Goal: Information Seeking & Learning: Learn about a topic

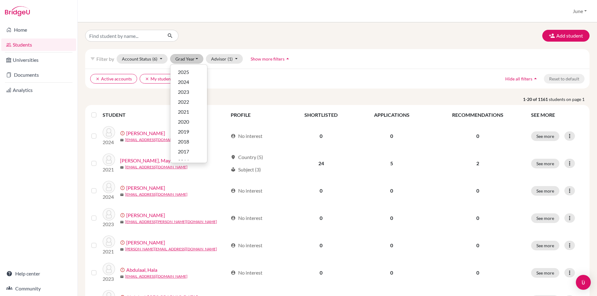
click at [268, 76] on ul "clear Active accounts clear My students" at bounding box center [275, 79] width 371 height 10
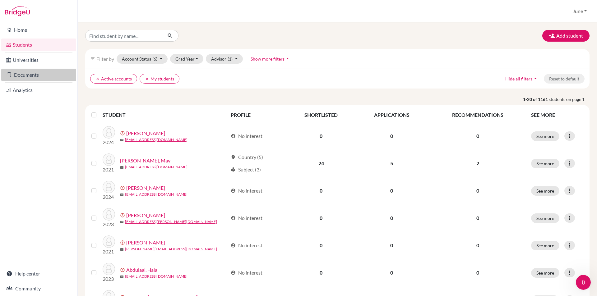
click at [26, 74] on link "Documents" at bounding box center [38, 75] width 75 height 12
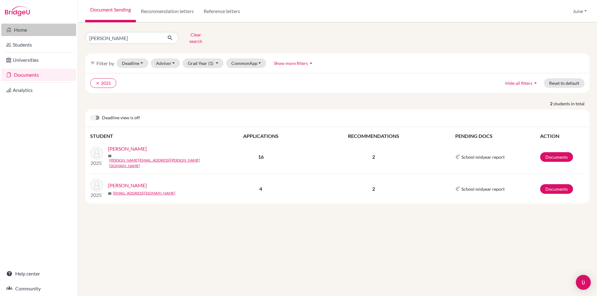
click at [18, 28] on link "Home" at bounding box center [38, 30] width 75 height 12
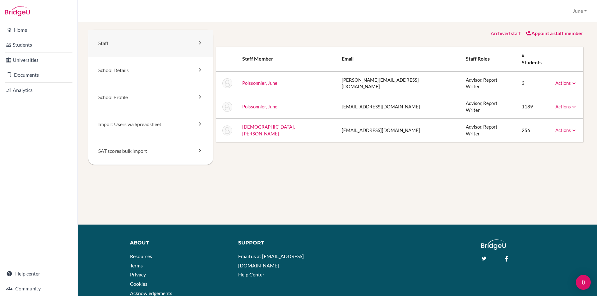
click at [177, 44] on link "Staff" at bounding box center [150, 43] width 125 height 27
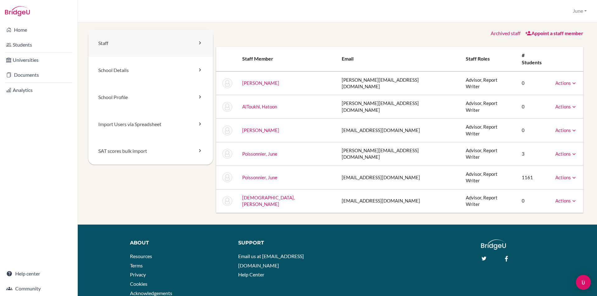
click at [198, 43] on icon at bounding box center [200, 43] width 6 height 6
click at [571, 104] on icon at bounding box center [574, 107] width 6 height 6
click at [571, 128] on icon at bounding box center [574, 131] width 6 height 6
click at [198, 69] on icon at bounding box center [200, 70] width 6 height 6
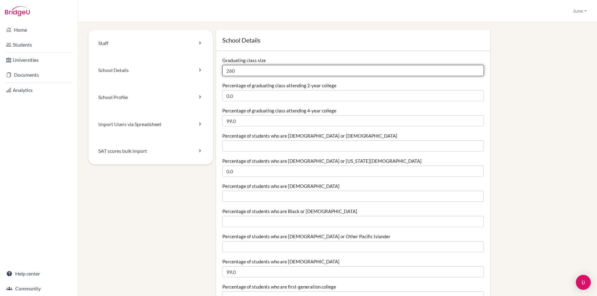
click at [235, 70] on input "260" at bounding box center [353, 70] width 262 height 11
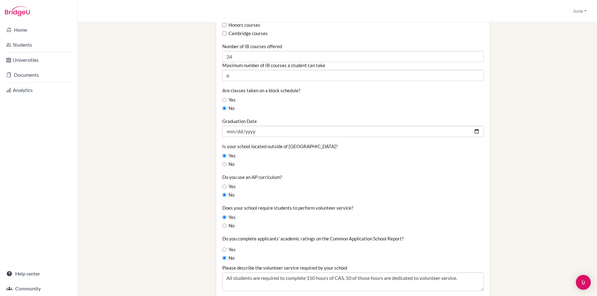
scroll to position [435, 0]
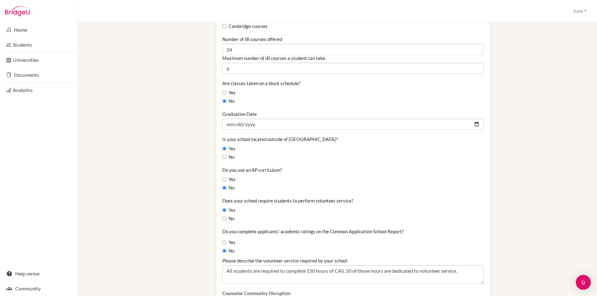
type input "271"
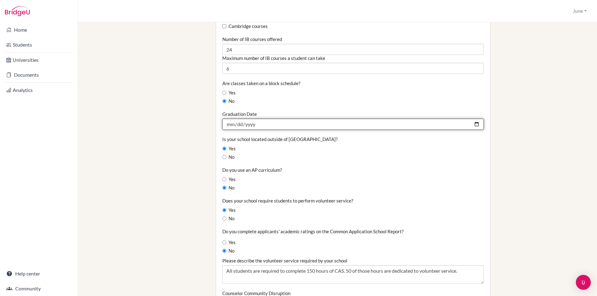
click at [256, 124] on input "2025-05-30" at bounding box center [353, 124] width 262 height 11
click at [253, 124] on input "2025-05-30" at bounding box center [353, 124] width 262 height 11
type input "2026-05-30"
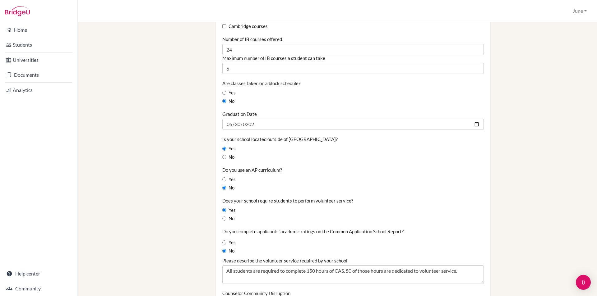
click at [273, 155] on div "No" at bounding box center [353, 157] width 262 height 7
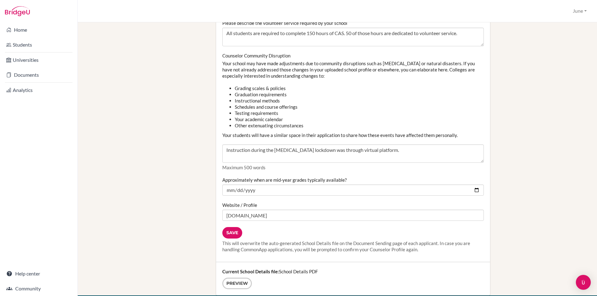
scroll to position [684, 0]
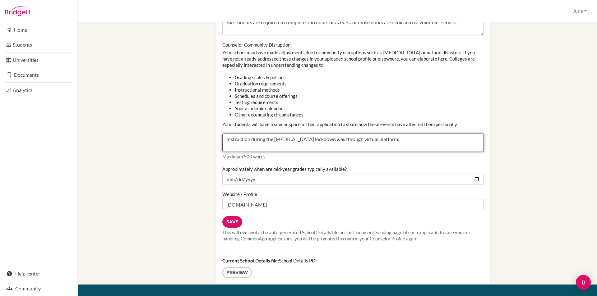
drag, startPoint x: 382, startPoint y: 140, endPoint x: 207, endPoint y: 141, distance: 175.4
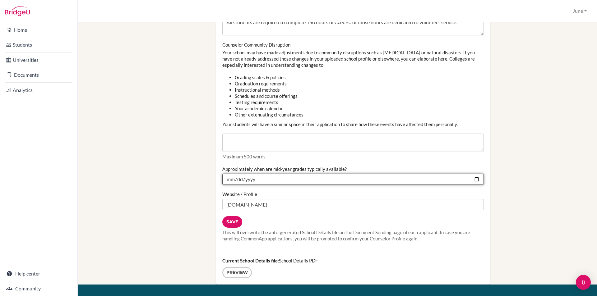
click at [255, 178] on input "2025-01-30" at bounding box center [353, 179] width 262 height 11
click at [248, 180] on input "2025-01-30" at bounding box center [353, 179] width 262 height 11
type input "2026-01-30"
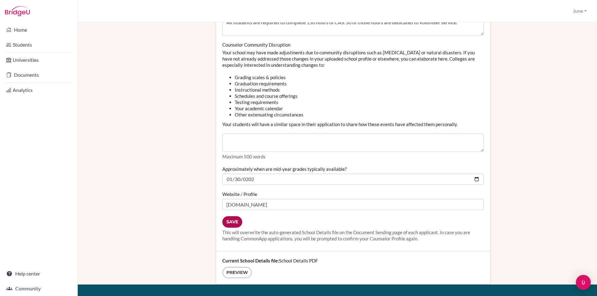
click at [230, 222] on input "Save" at bounding box center [232, 222] width 20 height 12
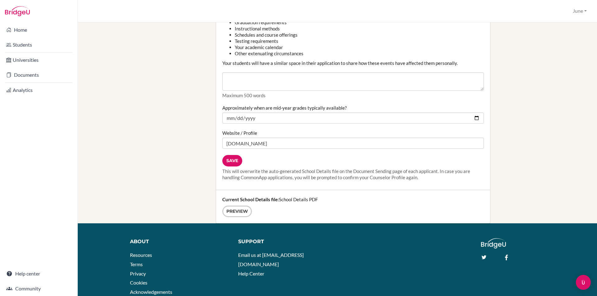
scroll to position [775, 0]
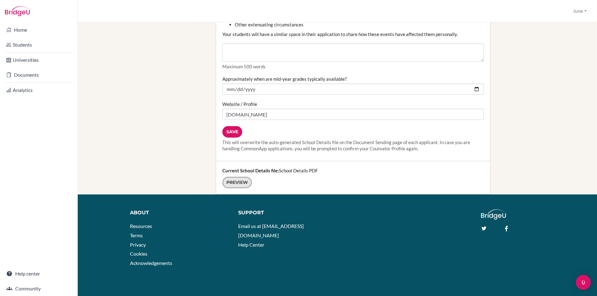
click at [235, 185] on link "Preview" at bounding box center [237, 183] width 30 height 12
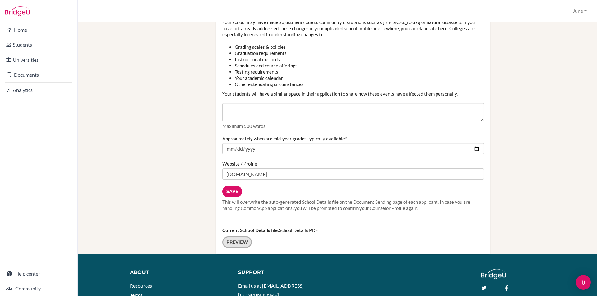
scroll to position [712, 0]
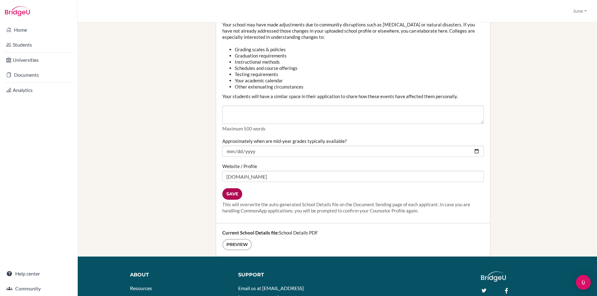
click at [232, 191] on input "Save" at bounding box center [232, 194] width 20 height 12
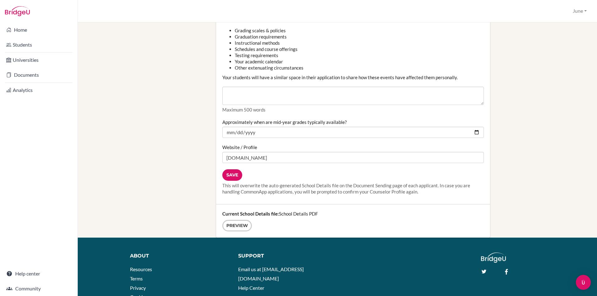
scroll to position [747, 0]
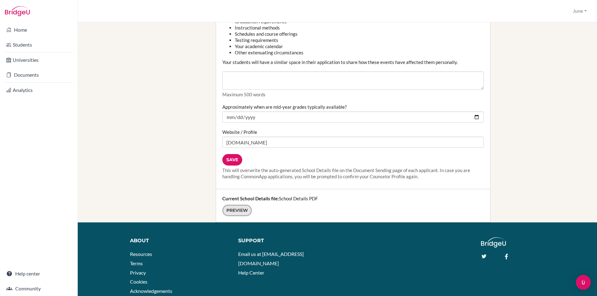
click at [235, 210] on link "Preview" at bounding box center [237, 211] width 30 height 12
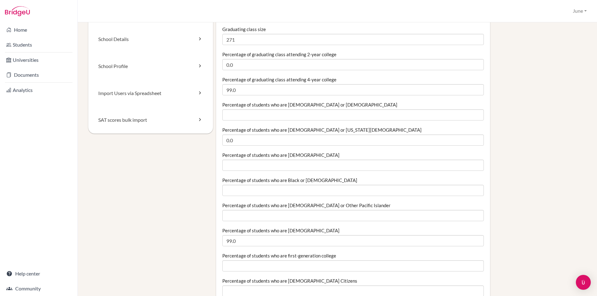
scroll to position [0, 0]
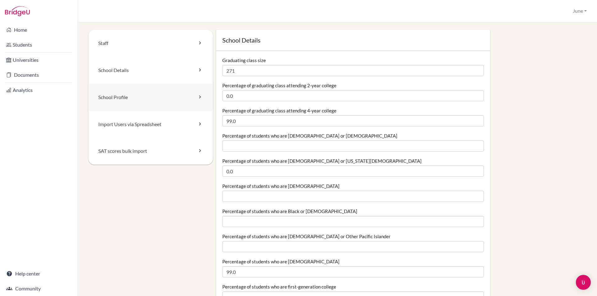
click at [124, 98] on link "School Profile" at bounding box center [150, 97] width 125 height 27
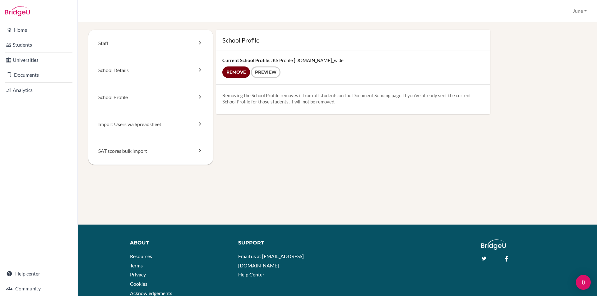
click at [236, 71] on input "Remove" at bounding box center [236, 73] width 28 height 12
click at [114, 98] on link "School Profile" at bounding box center [150, 97] width 125 height 27
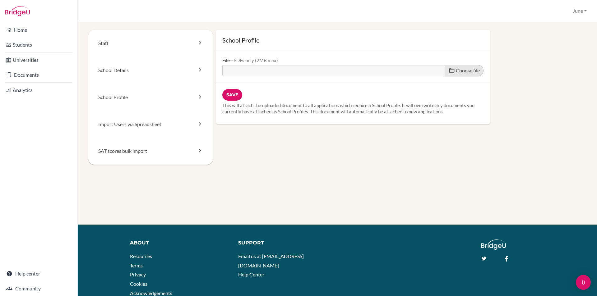
click at [462, 71] on span "Choose file" at bounding box center [468, 70] width 24 height 6
click at [318, 71] on input "Choose file" at bounding box center [269, 68] width 95 height 7
type input "C:\fakepath\JKS Profile 2025-26.pdf"
type input "JKS Profile 2025-26.pdf"
click at [234, 92] on input "Save" at bounding box center [232, 95] width 20 height 12
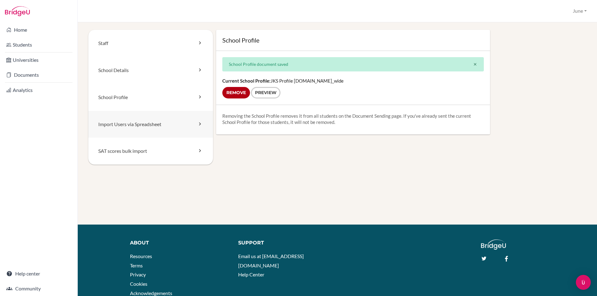
click at [119, 125] on link "Import Users via Spreadsheet" at bounding box center [150, 124] width 125 height 27
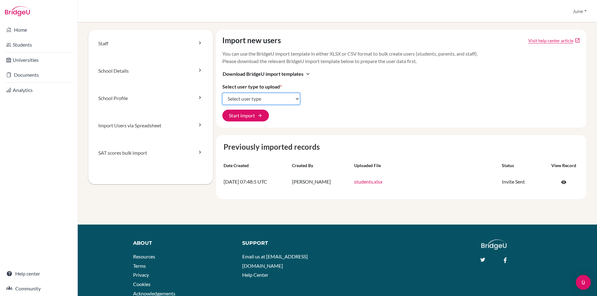
click at [296, 98] on select "Select user type Students Students and parents Parents Advisors Report writers" at bounding box center [261, 99] width 78 height 12
click at [373, 96] on div "Import new users Visit help center article open_in_new You can use the BridgeU …" at bounding box center [401, 79] width 371 height 98
click at [167, 206] on div "Staff School Details School Profile Import Users via Spreadsheet SAT scores bul…" at bounding box center [337, 127] width 505 height 195
click at [29, 62] on link "Universities" at bounding box center [38, 60] width 75 height 12
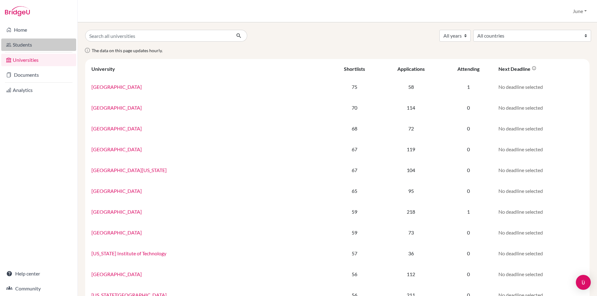
click at [17, 46] on link "Students" at bounding box center [38, 45] width 75 height 12
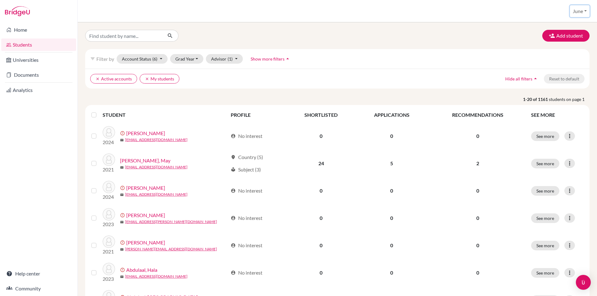
click at [582, 12] on button "June" at bounding box center [580, 11] width 20 height 12
click at [553, 36] on link "School Settings" at bounding box center [565, 35] width 49 height 10
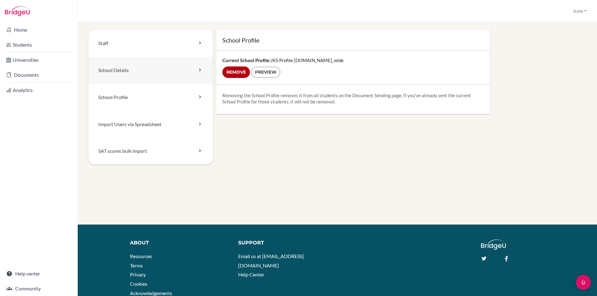
click at [117, 71] on link "School Details" at bounding box center [150, 70] width 125 height 27
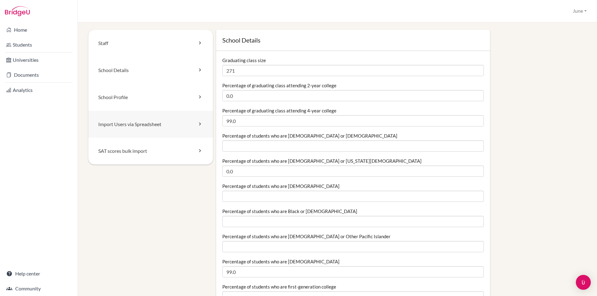
click at [130, 127] on link "Import Users via Spreadsheet" at bounding box center [150, 124] width 125 height 27
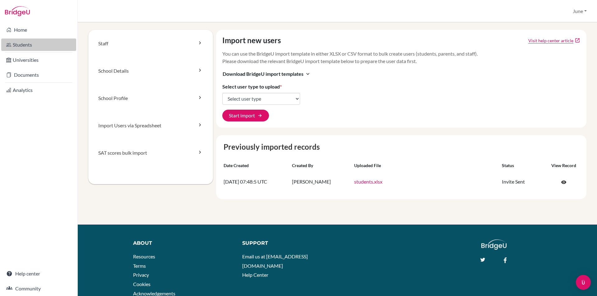
click at [22, 43] on link "Students" at bounding box center [38, 45] width 75 height 12
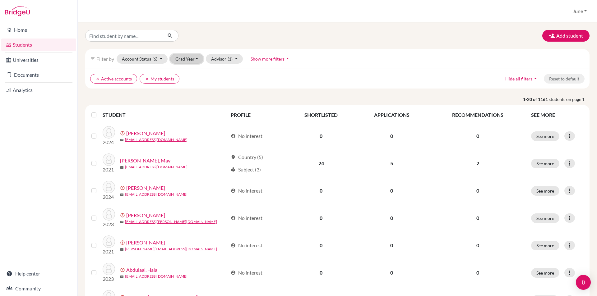
click at [196, 58] on button "Grad Year" at bounding box center [187, 59] width 34 height 10
click at [183, 155] on span "2012" at bounding box center [183, 155] width 11 height 7
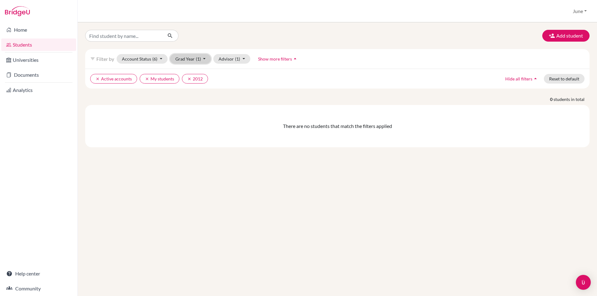
click at [205, 57] on button "Grad Year (1)" at bounding box center [190, 59] width 41 height 10
click at [183, 156] on span "2012" at bounding box center [183, 155] width 11 height 7
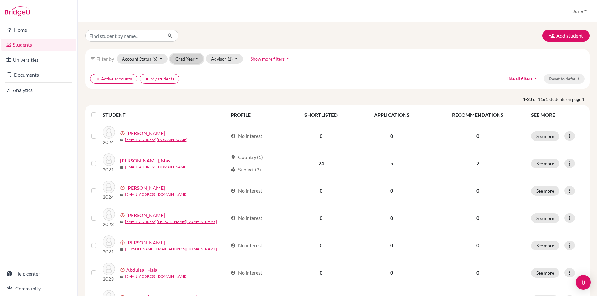
click at [195, 58] on button "Grad Year" at bounding box center [187, 59] width 34 height 10
click at [182, 142] on span "2013" at bounding box center [183, 145] width 11 height 7
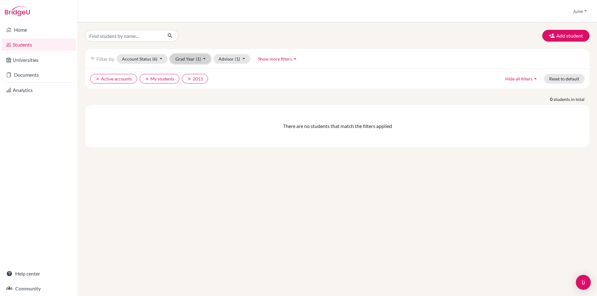
click at [205, 55] on button "Grad Year (1)" at bounding box center [190, 59] width 41 height 10
click at [184, 144] on span "2013" at bounding box center [183, 145] width 11 height 7
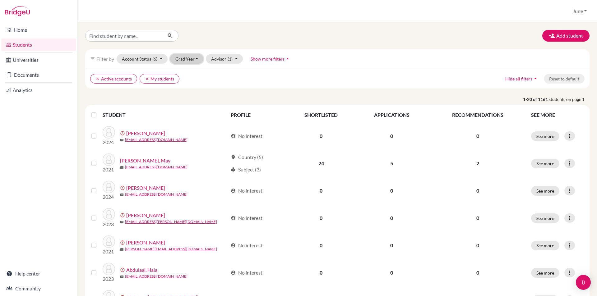
click at [196, 59] on button "Grad Year" at bounding box center [187, 59] width 34 height 10
click at [188, 134] on span "2014" at bounding box center [183, 135] width 11 height 7
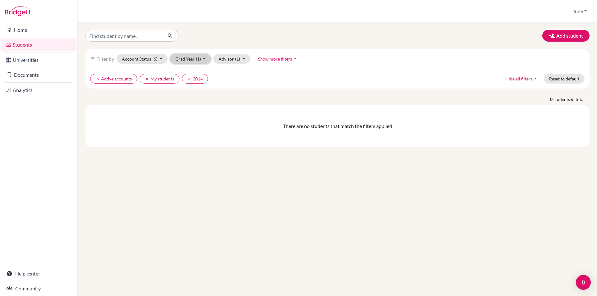
click at [202, 58] on button "Grad Year (1)" at bounding box center [190, 59] width 41 height 10
click at [184, 126] on span "2015" at bounding box center [183, 125] width 11 height 7
click at [204, 57] on button "Grad Year (2)" at bounding box center [190, 59] width 41 height 10
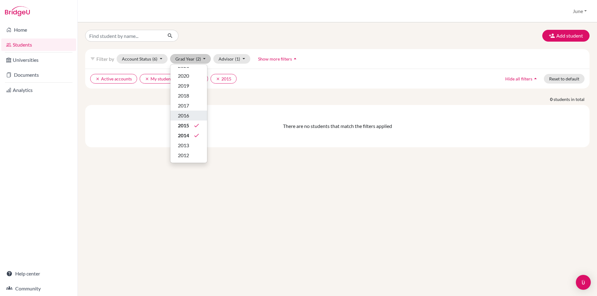
click at [186, 113] on span "2016" at bounding box center [183, 115] width 11 height 7
click at [204, 57] on button "Grad Year (3)" at bounding box center [190, 59] width 41 height 10
click at [183, 105] on span "2017" at bounding box center [183, 105] width 11 height 7
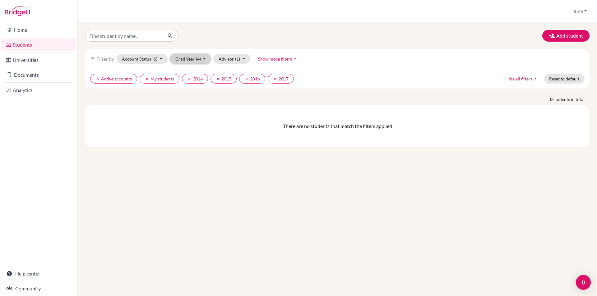
click at [206, 58] on button "Grad Year (4)" at bounding box center [190, 59] width 41 height 10
click at [184, 140] on span "2018" at bounding box center [183, 141] width 11 height 7
click at [205, 58] on button "Grad Year (5)" at bounding box center [190, 59] width 41 height 10
click at [192, 131] on div "2019" at bounding box center [189, 131] width 22 height 7
click at [206, 57] on button "Grad Year (6)" at bounding box center [190, 59] width 41 height 10
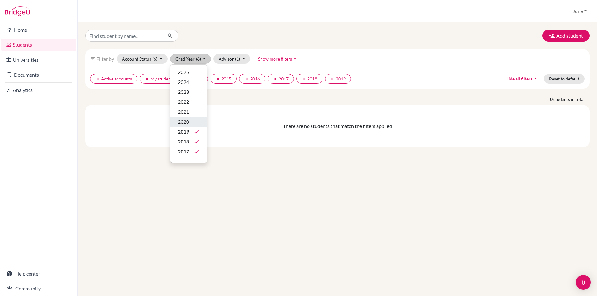
click at [186, 121] on span "2020" at bounding box center [183, 121] width 11 height 7
click at [205, 57] on button "Grad Year (7)" at bounding box center [190, 59] width 41 height 10
click at [187, 112] on span "2021" at bounding box center [183, 111] width 11 height 7
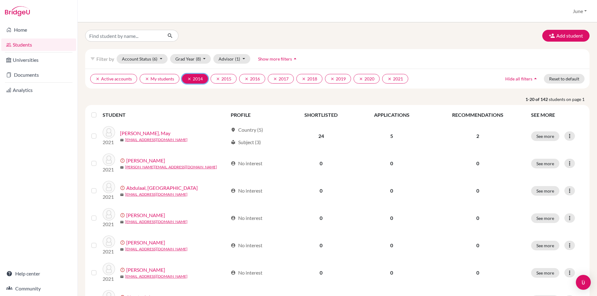
click at [188, 79] on icon "clear" at bounding box center [189, 79] width 4 height 4
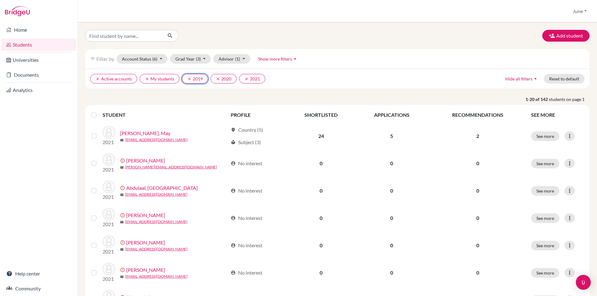
click at [188, 79] on icon "clear" at bounding box center [189, 79] width 4 height 4
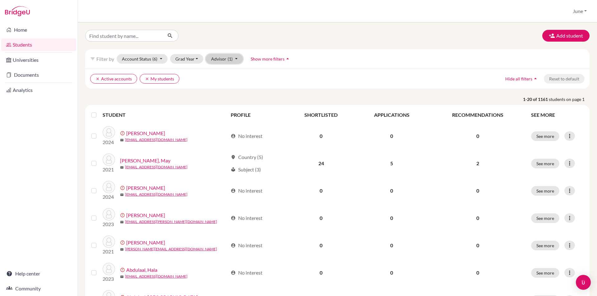
click at [236, 58] on button "Advisor (1)" at bounding box center [224, 59] width 37 height 10
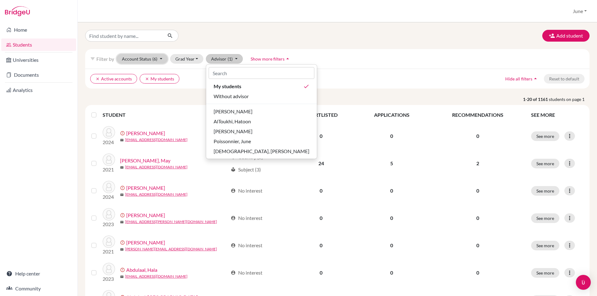
click at [161, 58] on button "Account Status (6)" at bounding box center [142, 59] width 51 height 10
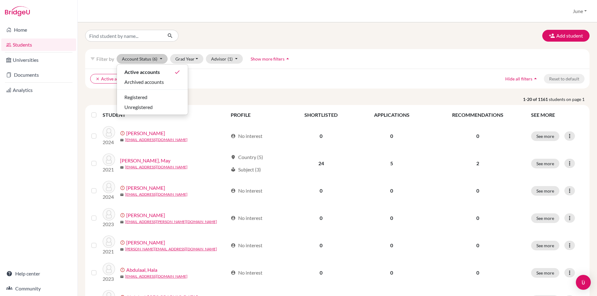
click at [286, 75] on ul "clear Active accounts clear My students" at bounding box center [275, 79] width 371 height 10
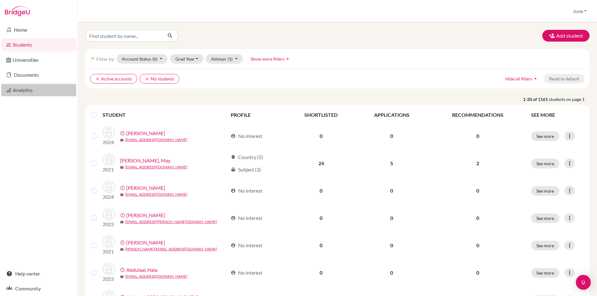
click at [21, 89] on link "Analytics" at bounding box center [38, 90] width 75 height 12
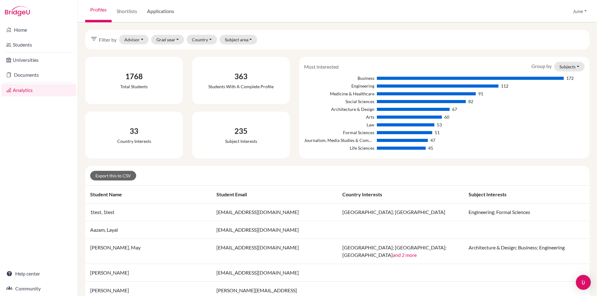
click at [164, 11] on link "Applications" at bounding box center [160, 11] width 37 height 22
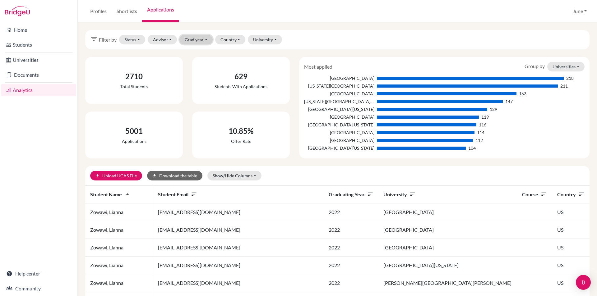
click at [205, 40] on button "Grad year" at bounding box center [195, 40] width 33 height 10
click at [357, 41] on div "filter_list Filter by Status Not sent Sent Successful Attending Advisor Poisson…" at bounding box center [337, 40] width 505 height 20
click at [25, 44] on link "Students" at bounding box center [38, 45] width 75 height 12
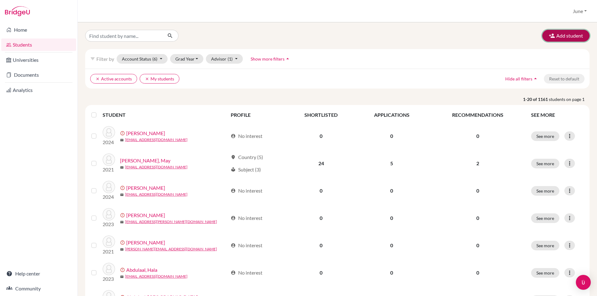
click at [549, 35] on icon "button" at bounding box center [552, 36] width 6 height 6
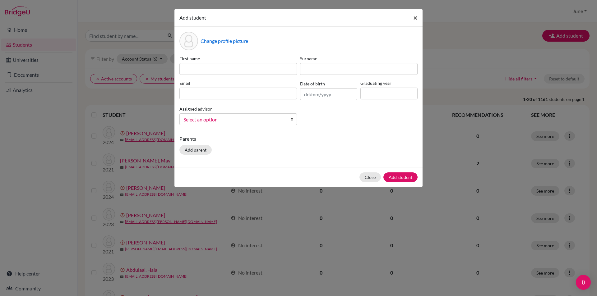
click at [415, 17] on span "×" at bounding box center [415, 17] width 4 height 9
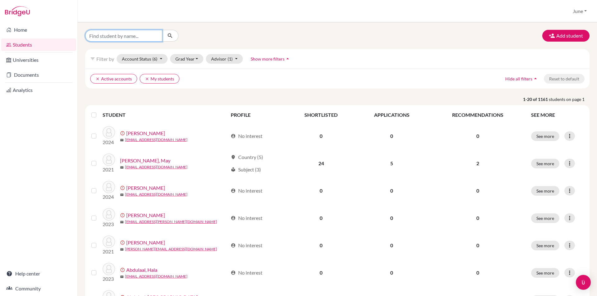
click at [135, 36] on input "Find student by name..." at bounding box center [123, 36] width 77 height 12
type input "alya"
click button "submit" at bounding box center [170, 36] width 16 height 12
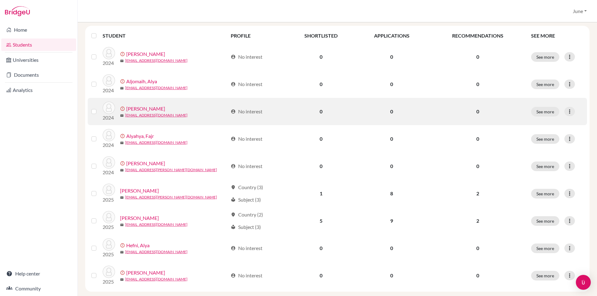
scroll to position [90, 0]
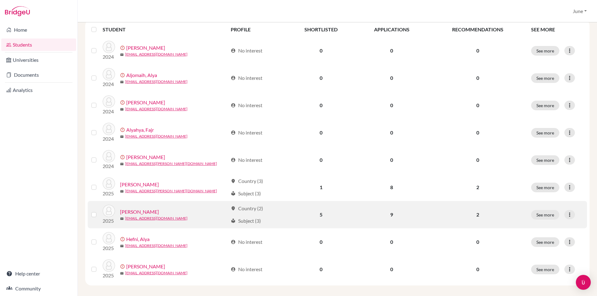
click at [131, 208] on link "[PERSON_NAME]" at bounding box center [139, 211] width 39 height 7
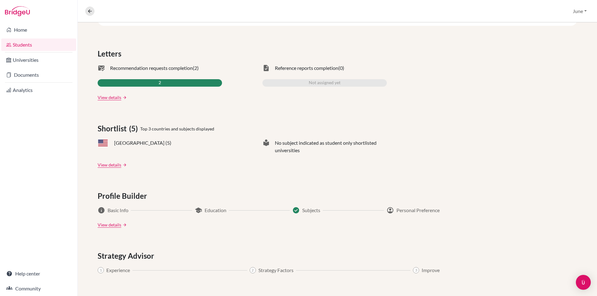
scroll to position [156, 0]
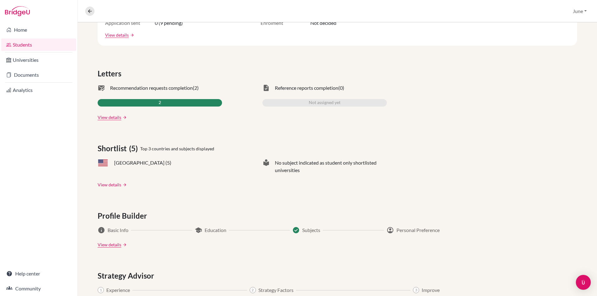
click at [106, 185] on link "View details" at bounding box center [110, 185] width 24 height 7
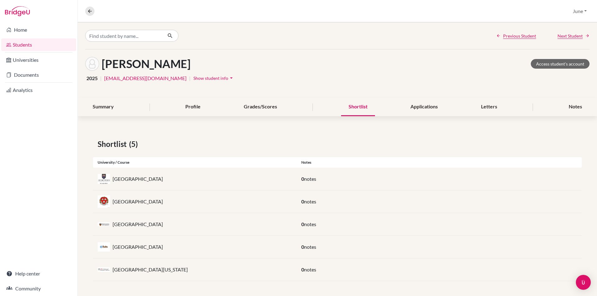
click at [134, 179] on p "[GEOGRAPHIC_DATA]" at bounding box center [138, 178] width 50 height 7
click at [426, 104] on div "Applications" at bounding box center [424, 107] width 42 height 18
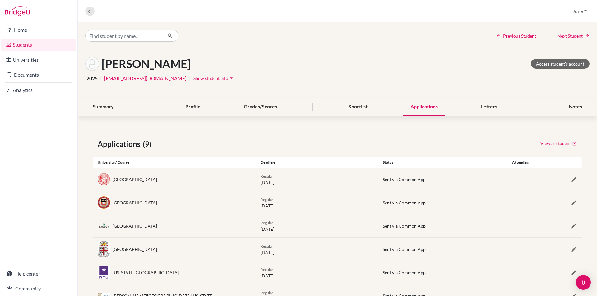
click at [21, 45] on link "Students" at bounding box center [38, 45] width 75 height 12
